Goal: Task Accomplishment & Management: Manage account settings

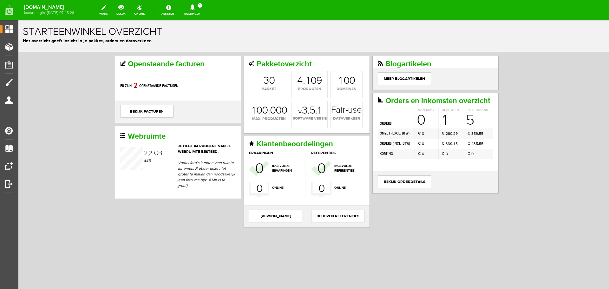
click at [204, 10] on link "Meldingen 1 Nieuwe orders Er is een nieuwe order( #2777 ) geplaatst door [PERSO…" at bounding box center [193, 10] width 24 height 14
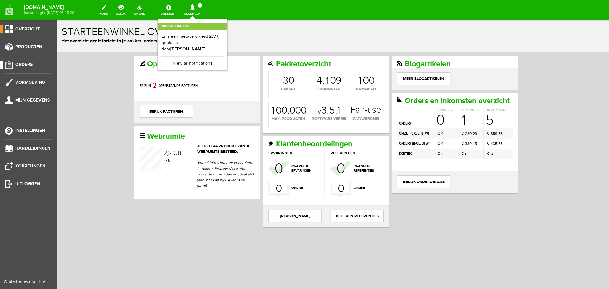
click at [21, 64] on span "Orders" at bounding box center [23, 64] width 17 height 5
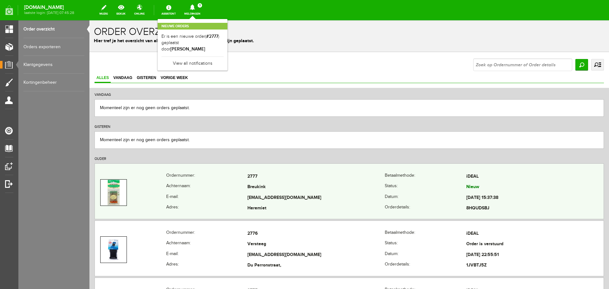
drag, startPoint x: 308, startPoint y: 195, endPoint x: 246, endPoint y: 196, distance: 62.5
click at [246, 196] on tr "E-mail: [EMAIL_ADDRESS][DOMAIN_NAME] Datum: [DATE] 15:37:38" at bounding box center [349, 198] width 509 height 11
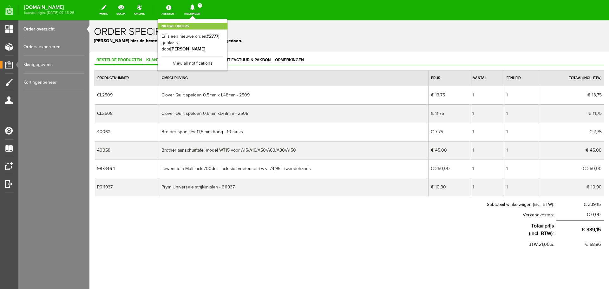
drag, startPoint x: 153, startPoint y: 57, endPoint x: 157, endPoint y: 57, distance: 4.1
click at [154, 57] on link "Klantgegevens" at bounding box center [163, 60] width 38 height 9
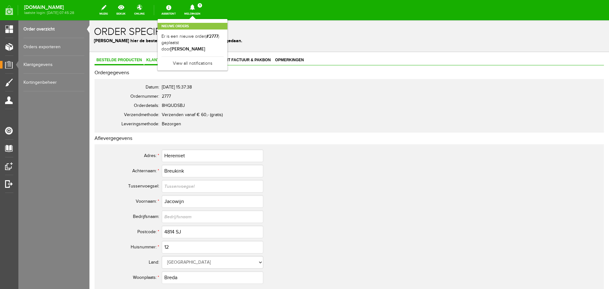
click at [117, 59] on span "Bestelde producten" at bounding box center [119, 60] width 49 height 4
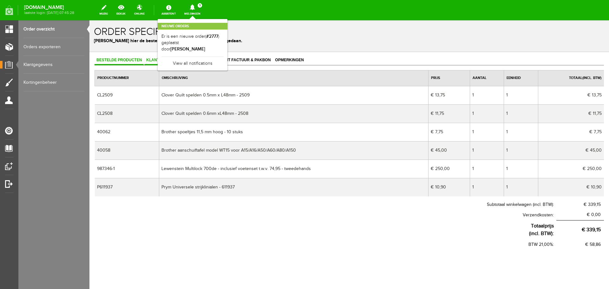
click at [152, 60] on span "Klantgegevens" at bounding box center [163, 60] width 38 height 4
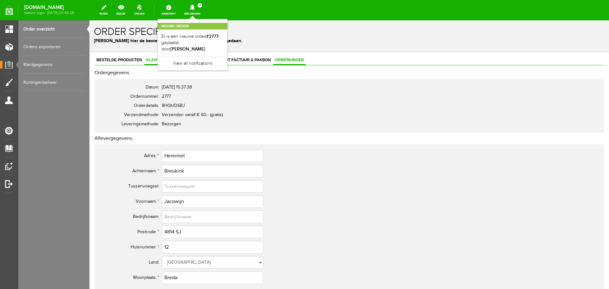
click at [299, 60] on span "Opmerkingen" at bounding box center [289, 60] width 33 height 4
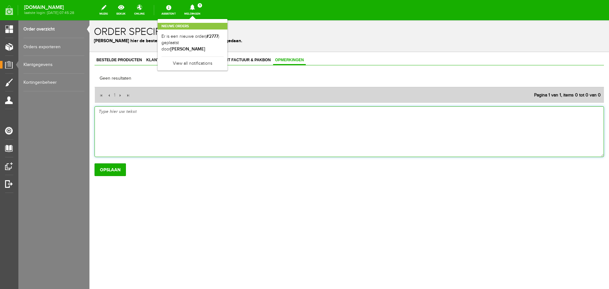
click at [97, 113] on textarea at bounding box center [350, 131] width 510 height 51
type textarea "t"
type textarea "dpd multicolli 05222386943289C, hiervan kon er maar 1 label gescand worden ivm …"
